Goal: Information Seeking & Learning: Check status

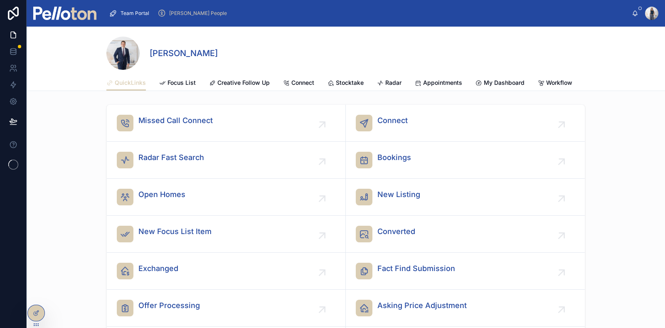
drag, startPoint x: 184, startPoint y: 10, endPoint x: 184, endPoint y: 15, distance: 4.6
click at [184, 11] on span "[PERSON_NAME] People" at bounding box center [198, 13] width 58 height 7
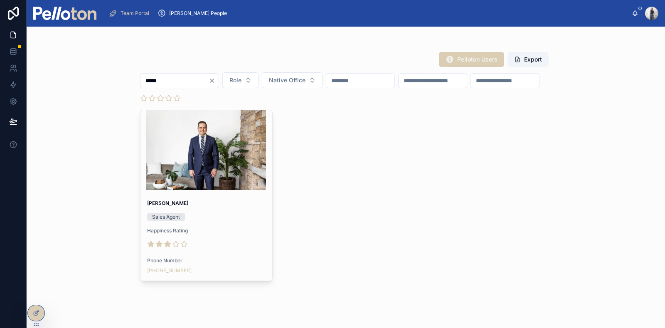
type input "*****"
click at [215, 182] on div at bounding box center [207, 150] width 132 height 80
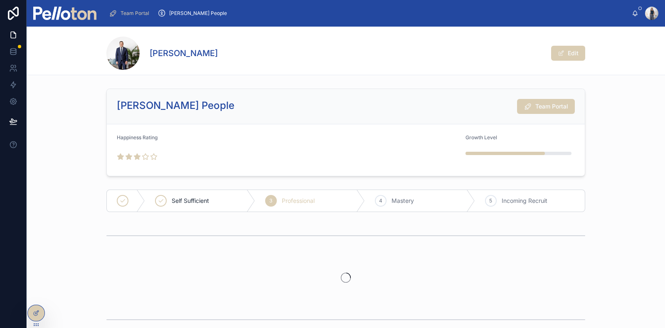
click at [550, 107] on span "Team Portal" at bounding box center [552, 106] width 33 height 8
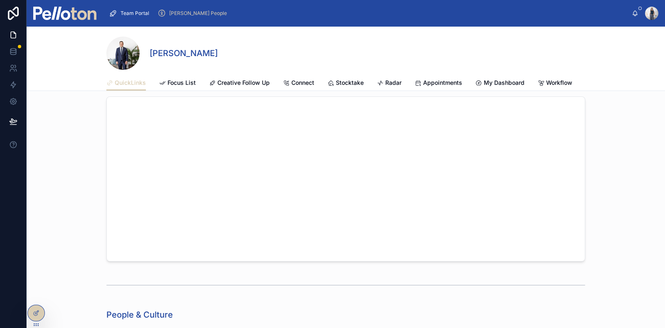
scroll to position [572, 0]
click at [437, 80] on span "Appointments" at bounding box center [442, 83] width 39 height 8
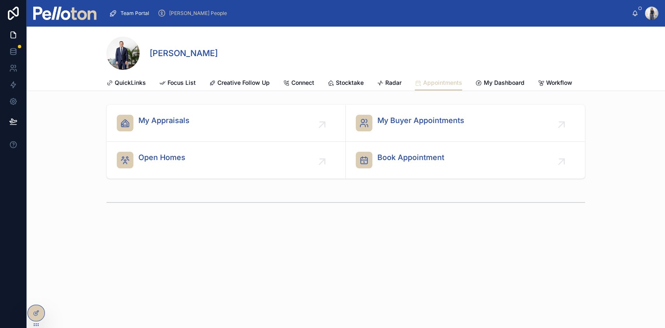
click at [179, 163] on span "Open Homes" at bounding box center [161, 158] width 47 height 12
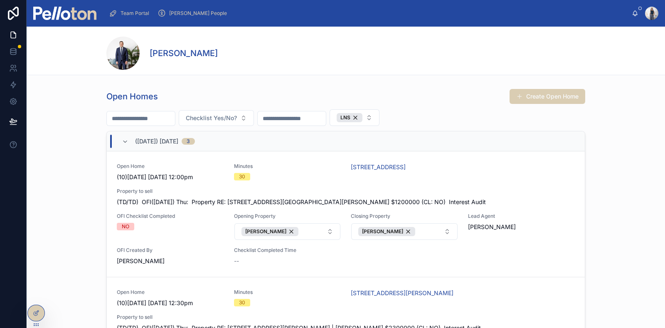
click at [333, 185] on div "Open Home (10)[DATE] [DATE] 12:00pm Minutes 30 [STREET_ADDRESS] Property to sel…" at bounding box center [346, 214] width 458 height 102
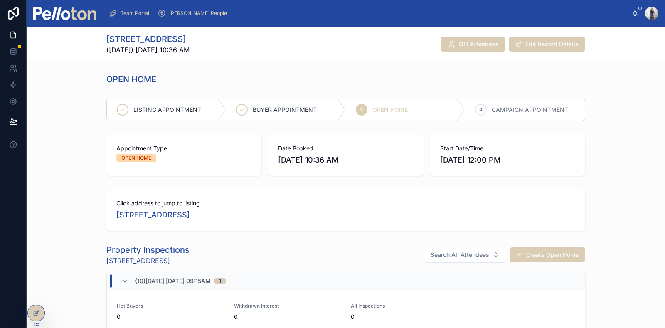
click at [470, 47] on span "OFI Attendees" at bounding box center [479, 44] width 40 height 8
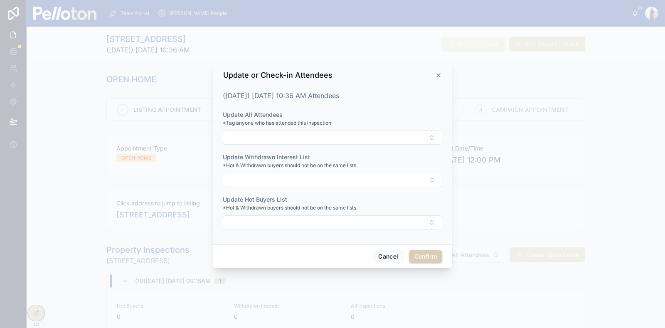
click at [439, 76] on icon at bounding box center [438, 75] width 3 height 3
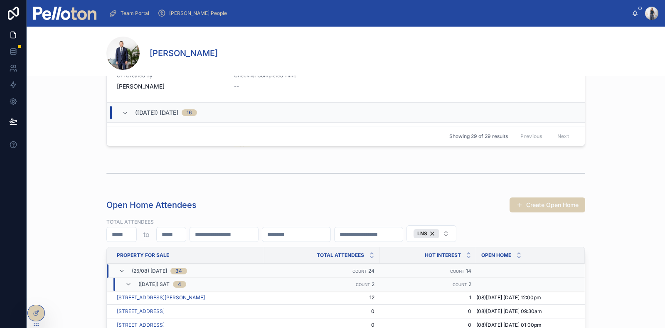
scroll to position [207, 0]
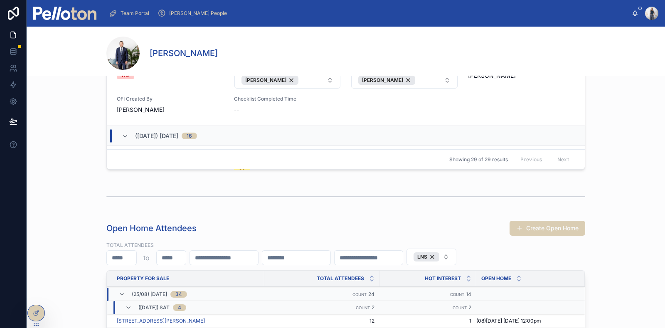
click at [119, 294] on icon at bounding box center [122, 294] width 7 height 7
click at [119, 291] on icon at bounding box center [122, 294] width 7 height 7
click at [125, 305] on icon at bounding box center [128, 307] width 7 height 7
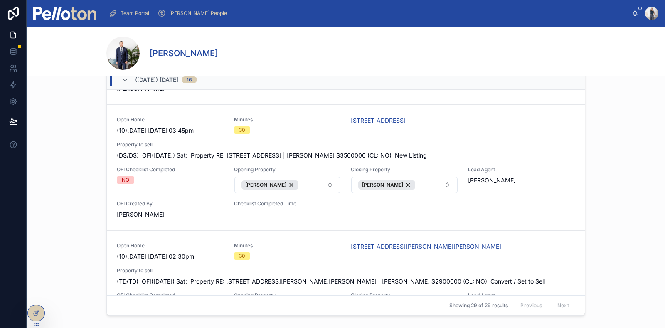
scroll to position [0, 0]
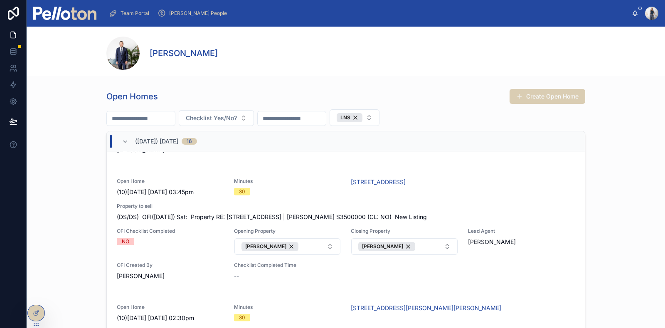
drag, startPoint x: 179, startPoint y: 117, endPoint x: 192, endPoint y: 114, distance: 13.2
click at [175, 117] on input "text" at bounding box center [141, 119] width 68 height 12
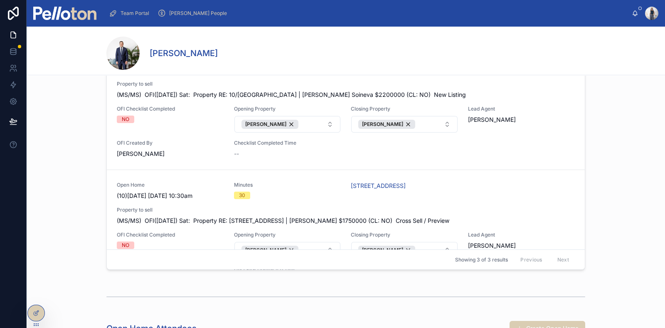
scroll to position [52, 0]
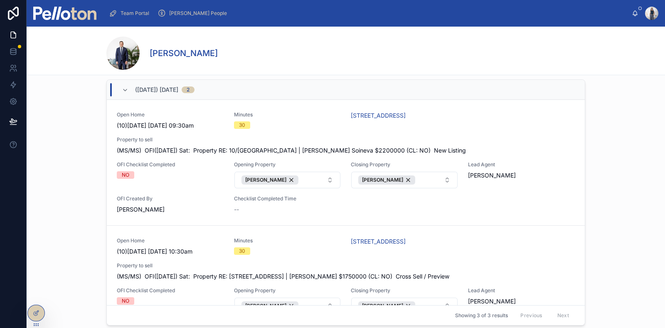
type input "****"
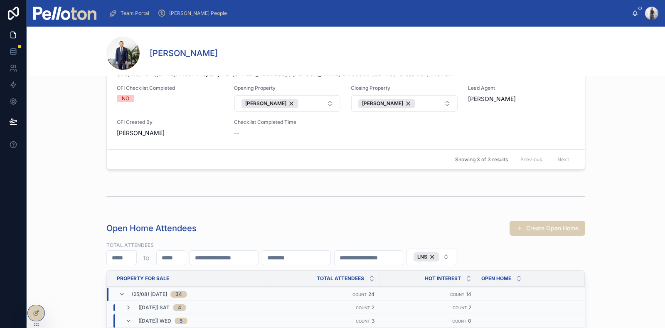
scroll to position [104, 0]
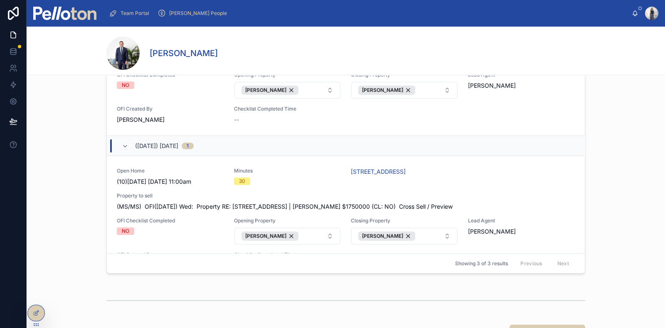
click at [122, 150] on icon at bounding box center [125, 146] width 7 height 7
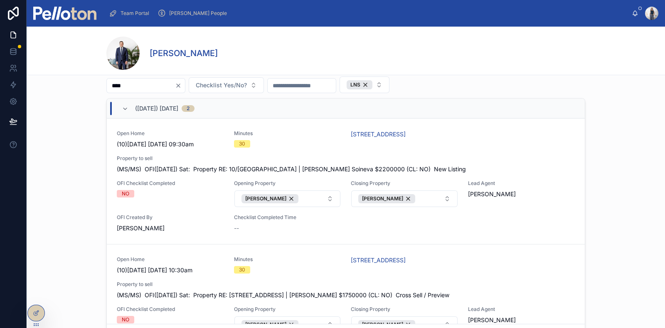
scroll to position [52, 0]
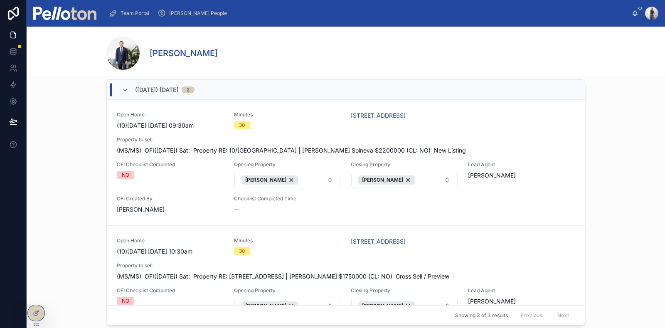
click at [0, 0] on span "OFI Attendees" at bounding box center [0, 0] width 0 height 0
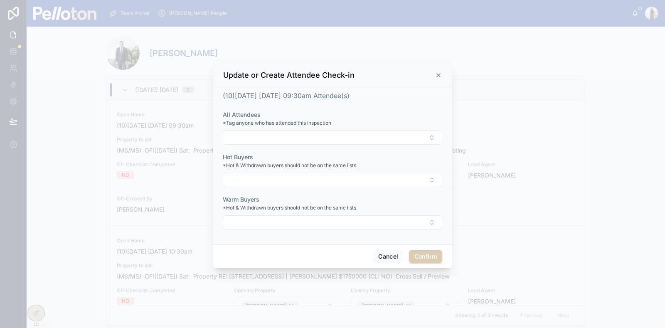
click at [440, 74] on icon at bounding box center [438, 75] width 3 height 3
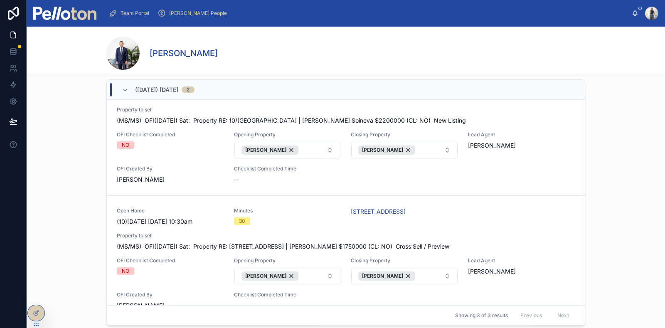
scroll to position [0, 0]
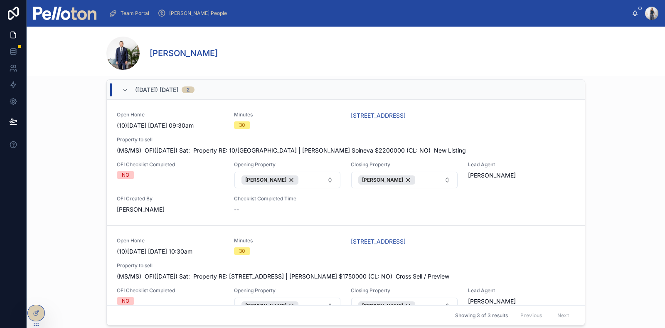
click at [181, 9] on div "[PERSON_NAME] People" at bounding box center [194, 13] width 73 height 13
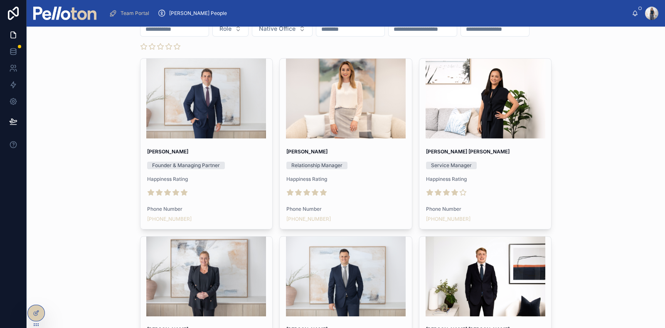
scroll to position [24, 0]
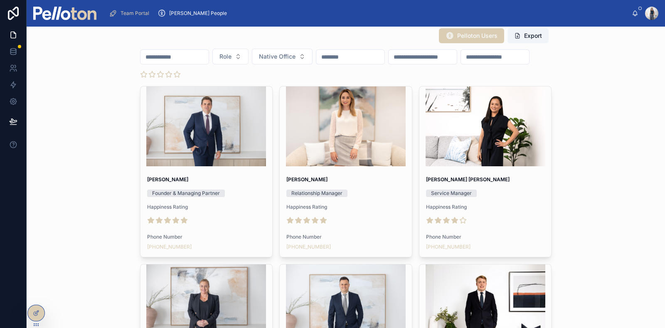
click at [151, 63] on input "text" at bounding box center [175, 57] width 68 height 12
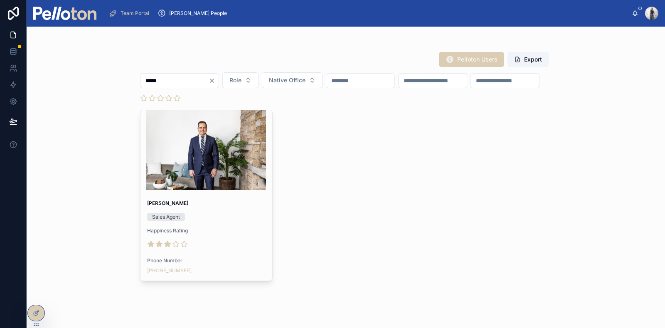
type input "*****"
click at [189, 189] on div at bounding box center [207, 150] width 132 height 80
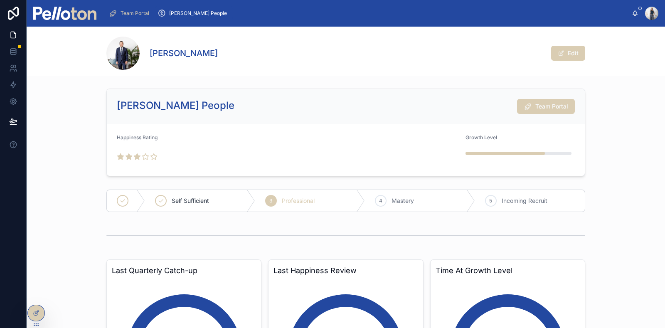
click at [553, 109] on span "Team Portal" at bounding box center [552, 106] width 33 height 8
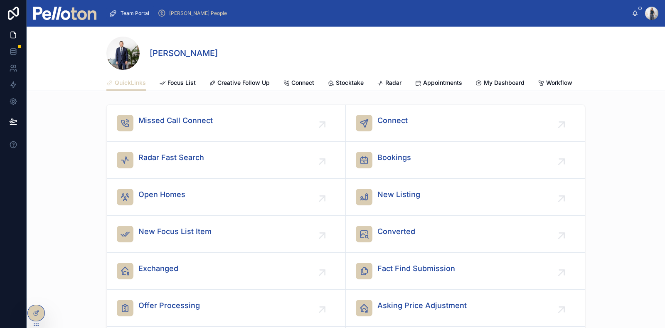
click at [346, 81] on span "Stocktake" at bounding box center [350, 83] width 28 height 8
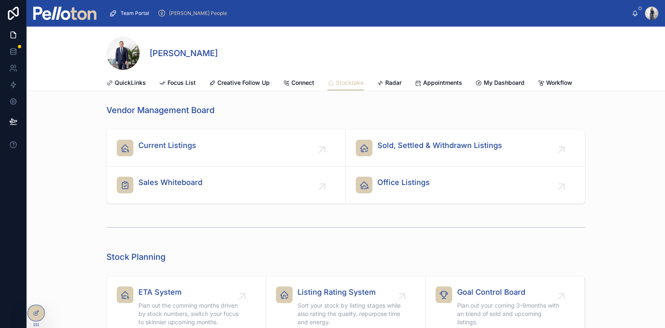
click at [195, 156] on div "Current Listings" at bounding box center [226, 148] width 219 height 17
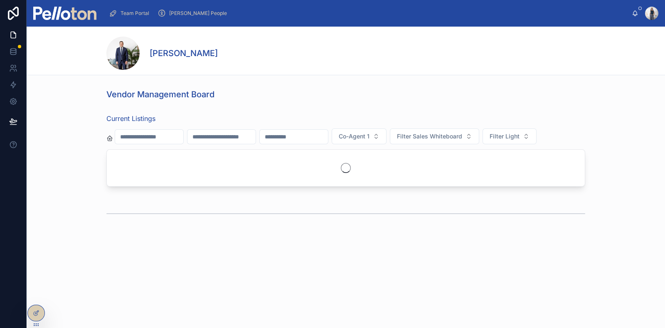
click at [169, 139] on input "text" at bounding box center [149, 137] width 68 height 12
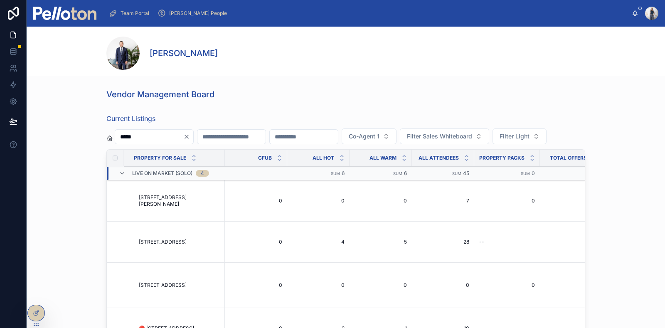
type input "******"
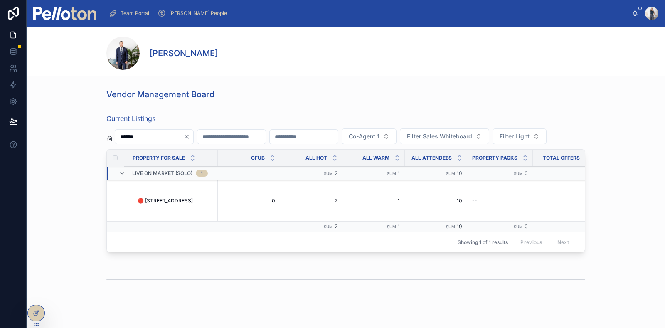
click at [177, 204] on span "🔴 [STREET_ADDRESS]" at bounding box center [165, 201] width 55 height 7
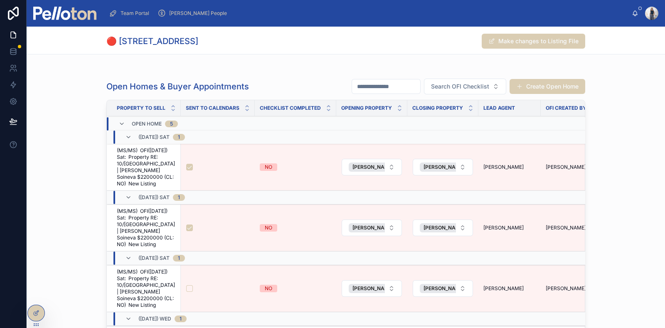
scroll to position [2235, 0]
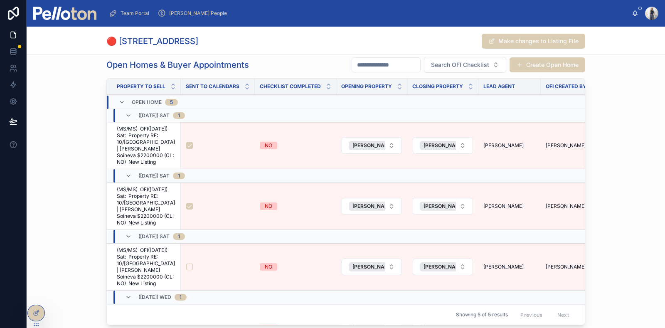
click at [216, 149] on form at bounding box center [218, 145] width 64 height 7
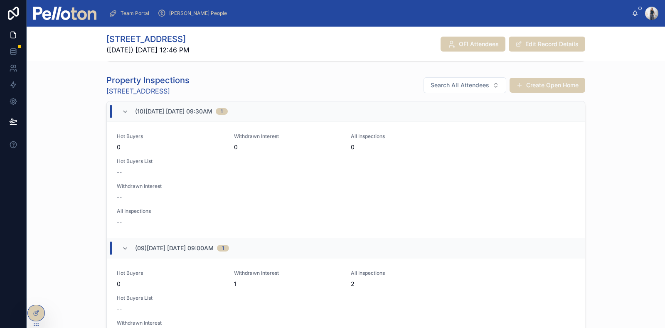
scroll to position [156, 0]
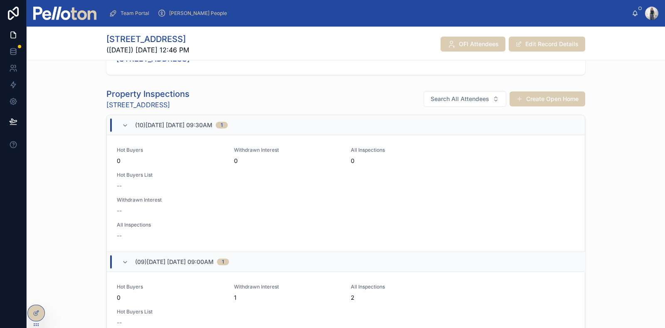
click at [627, 121] on div "Property Inspections 10/[GEOGRAPHIC_DATA], Manly Search All Attendees Create Op…" at bounding box center [346, 226] width 639 height 283
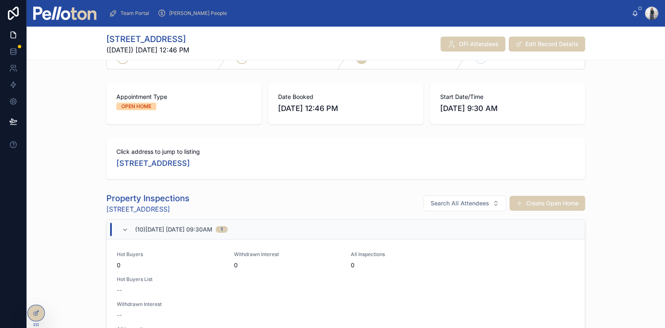
scroll to position [0, 0]
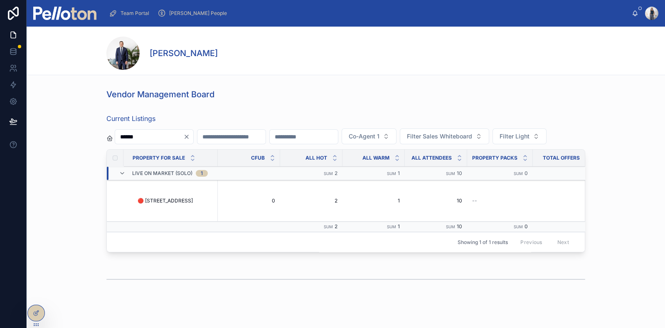
drag, startPoint x: 142, startPoint y: 134, endPoint x: 108, endPoint y: 134, distance: 34.1
click at [108, 134] on div "******" at bounding box center [149, 136] width 87 height 15
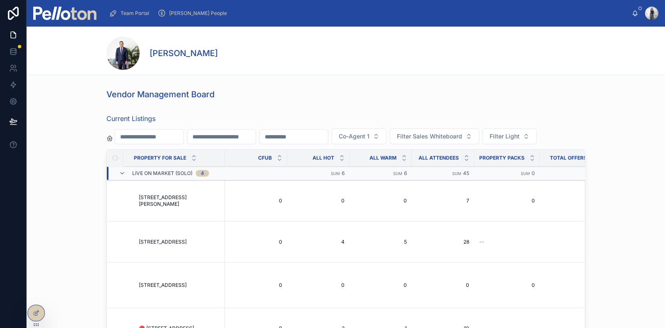
click at [175, 245] on span "[STREET_ADDRESS]" at bounding box center [163, 242] width 48 height 7
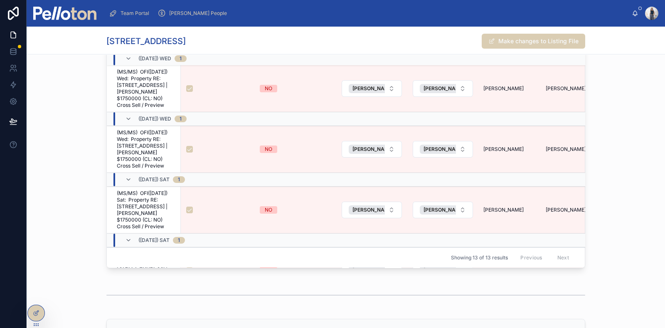
scroll to position [2235, 0]
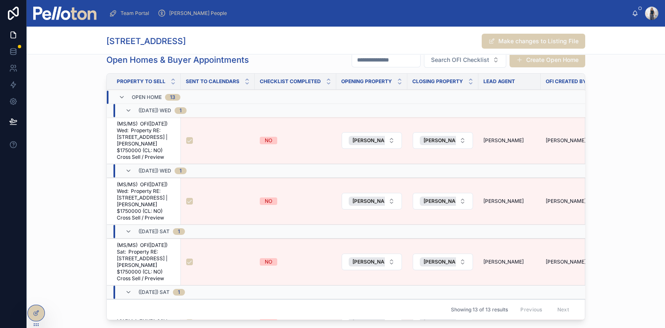
click at [228, 151] on td at bounding box center [218, 140] width 74 height 47
click at [149, 150] on span "(MS/MS) OFI([DATE]) Wed: Property RE: [STREET_ADDRESS] | [PERSON_NAME] $1750000…" at bounding box center [146, 141] width 59 height 40
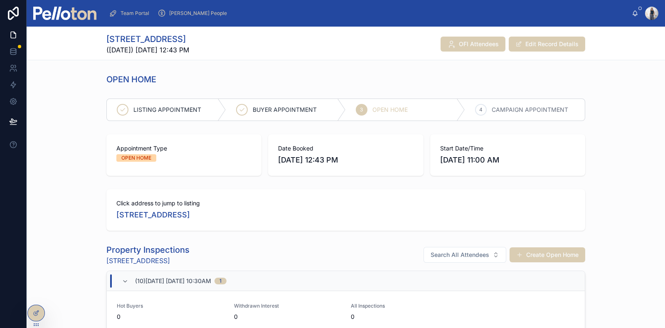
scroll to position [104, 0]
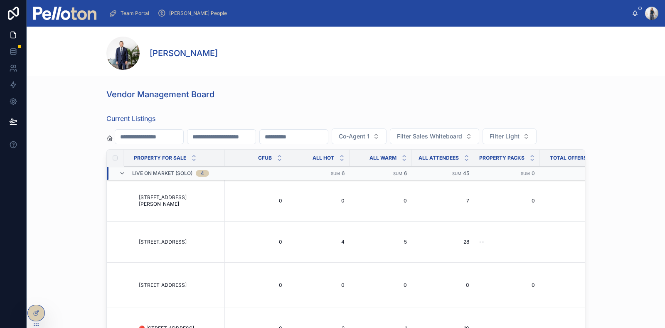
click at [167, 139] on input "text" at bounding box center [149, 137] width 68 height 12
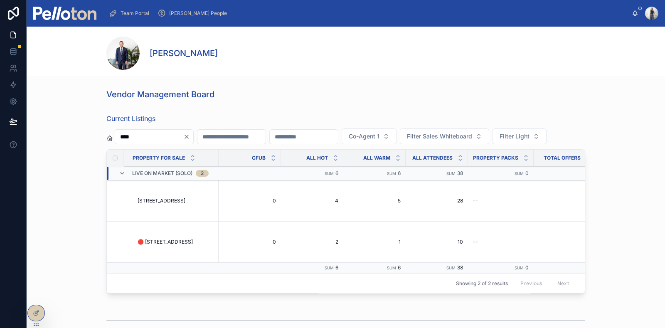
type input "****"
click at [159, 245] on span "🔴 [STREET_ADDRESS]" at bounding box center [165, 242] width 55 height 7
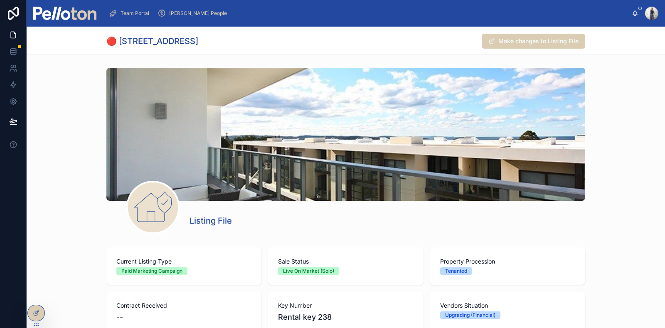
scroll to position [1613, 0]
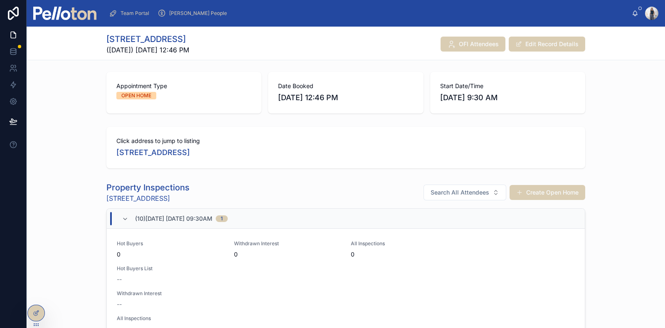
scroll to position [156, 0]
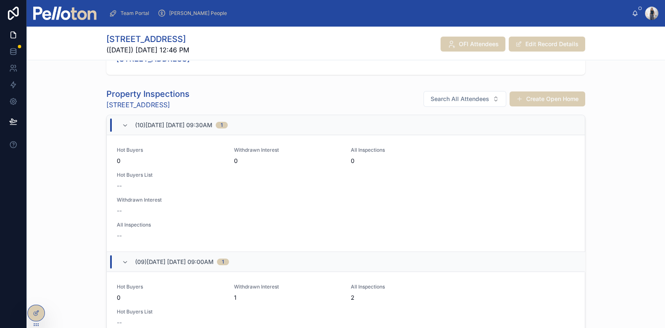
click at [628, 135] on div "Property Inspections 10/[GEOGRAPHIC_DATA], Manly Search All Attendees Create Op…" at bounding box center [346, 226] width 639 height 283
